Goal: Find specific page/section: Find specific page/section

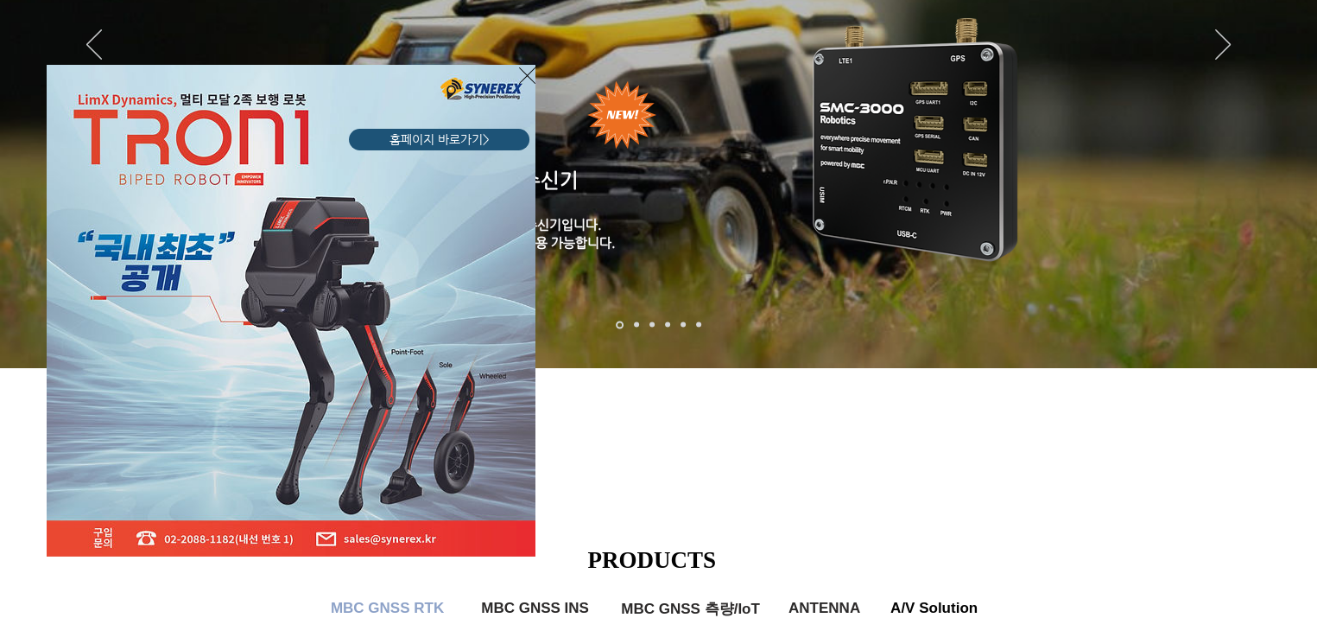
click at [523, 76] on icon "사이트로 돌아가기" at bounding box center [527, 76] width 16 height 22
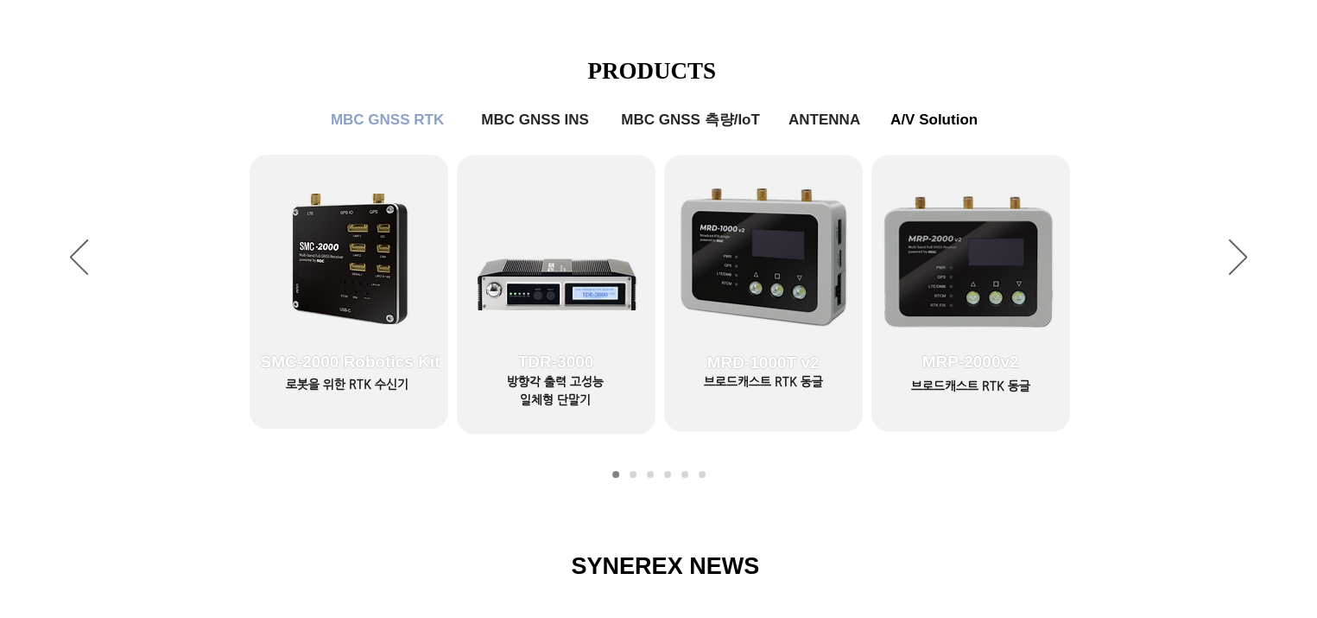
scroll to position [732, 0]
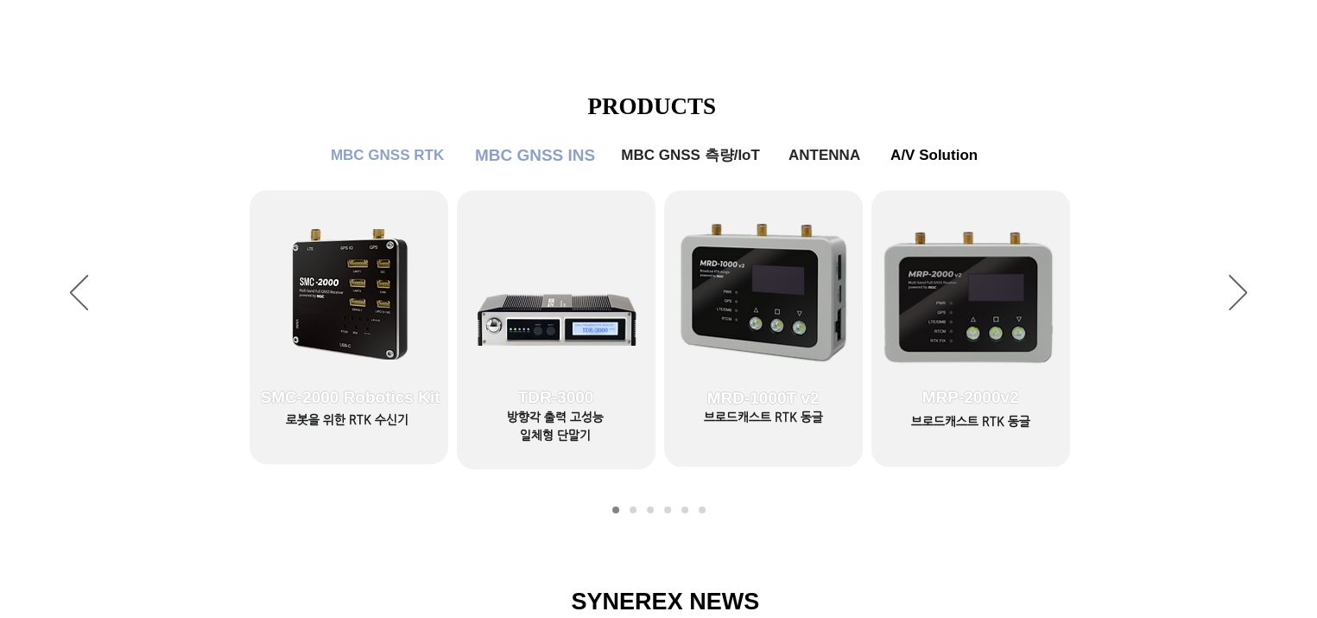
click at [547, 150] on span "MBC GNSS INS" at bounding box center [535, 155] width 120 height 19
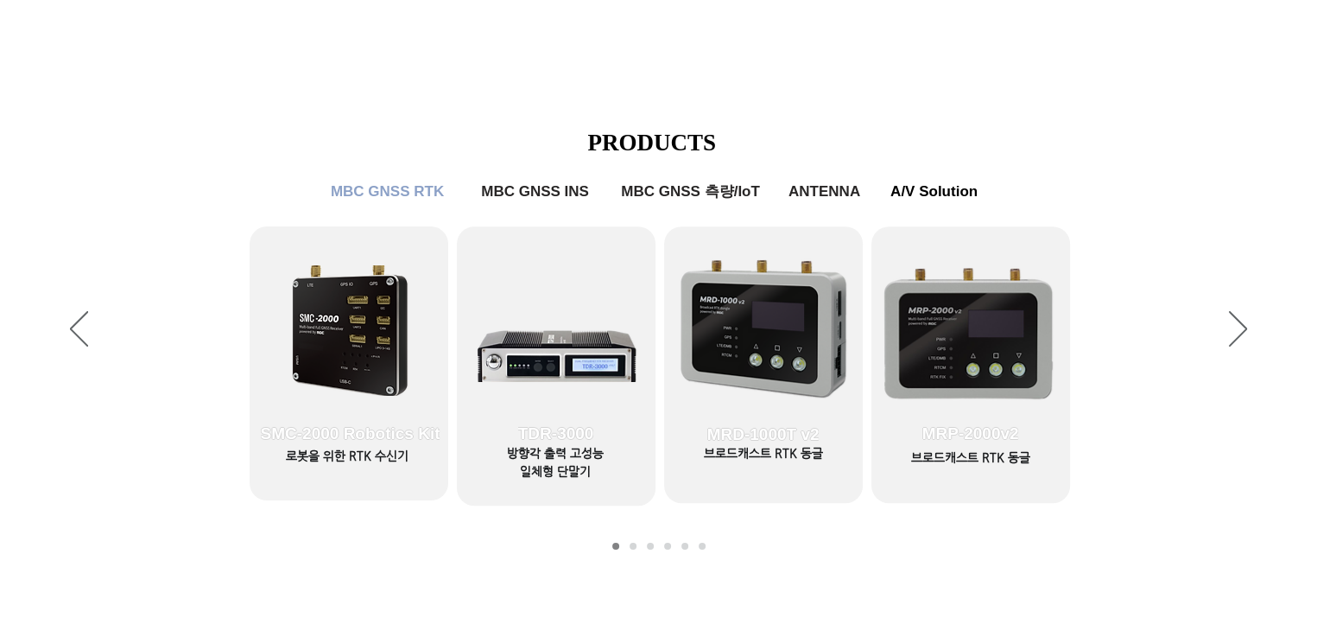
scroll to position [694, 0]
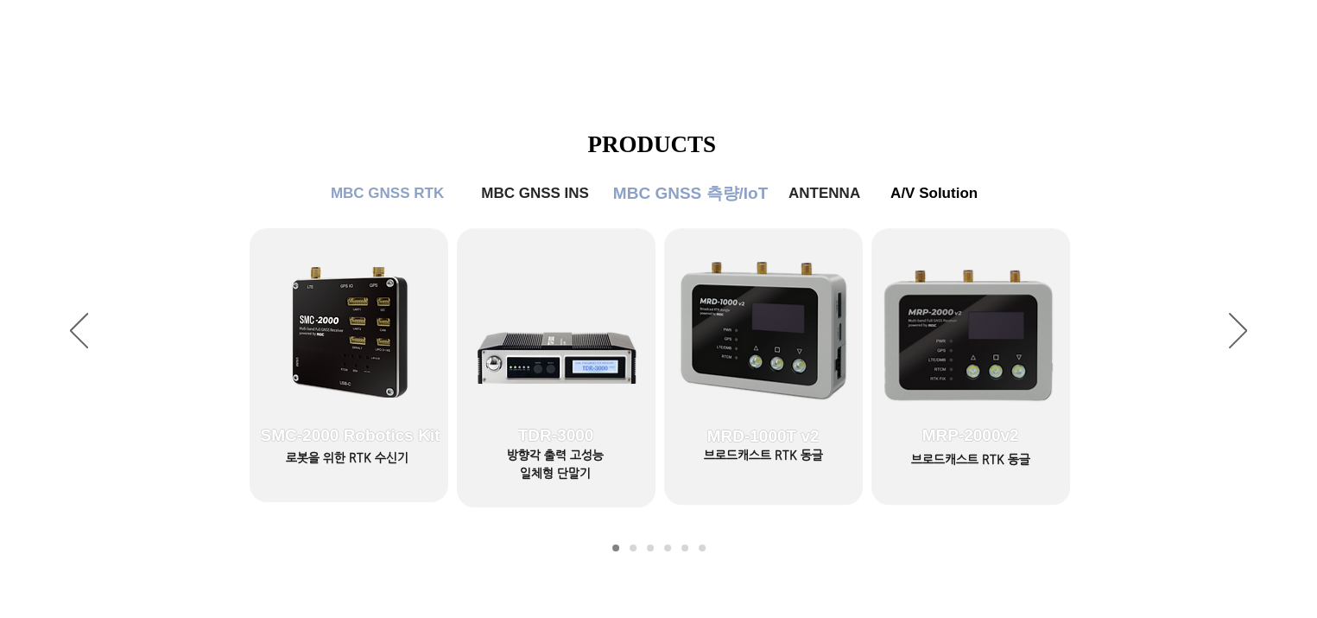
click at [765, 184] on span "MBC GNSS 측량/IoT" at bounding box center [690, 193] width 155 height 22
